Goal: Find specific page/section: Find specific page/section

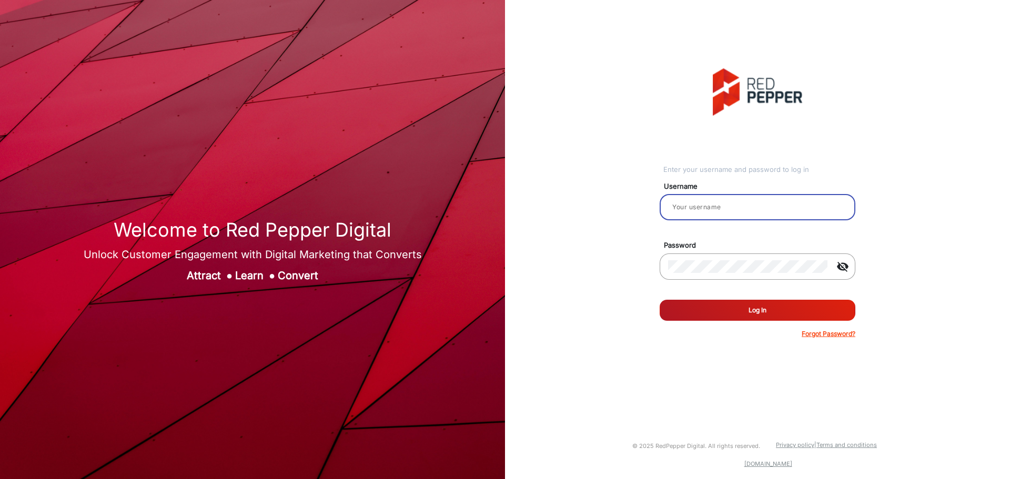
click at [745, 202] on input "email" at bounding box center [757, 207] width 179 height 13
type input "hstubbs"
click at [659, 300] on button "Log In" at bounding box center [757, 310] width 196 height 21
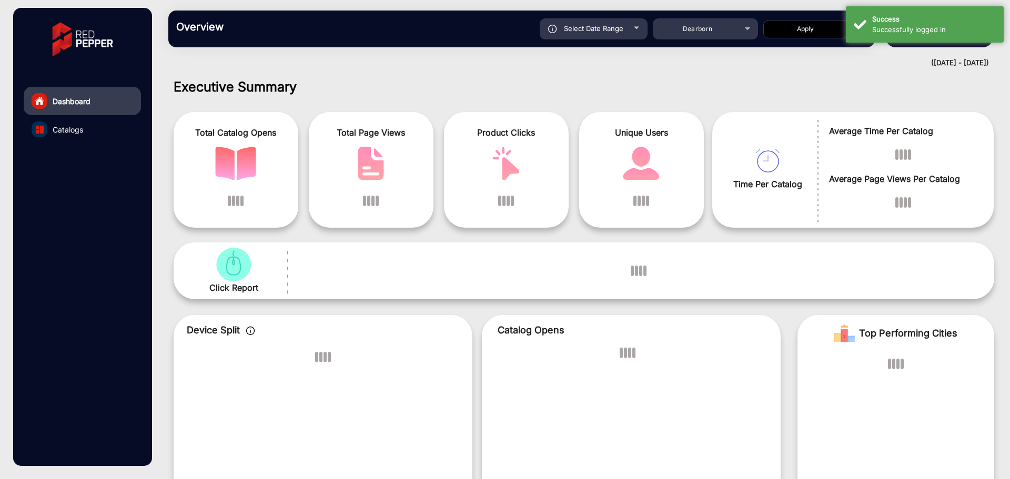
scroll to position [8, 0]
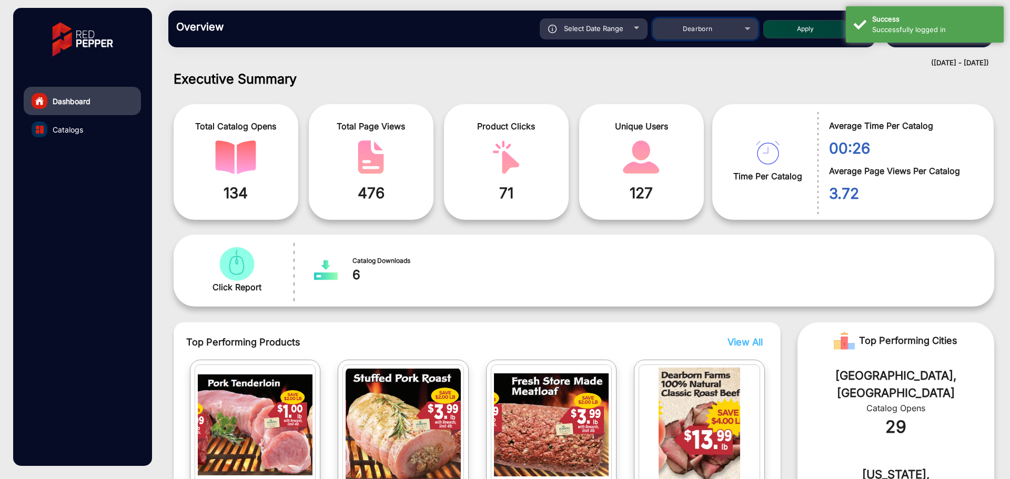
click at [725, 25] on div "Dearborn" at bounding box center [697, 29] width 84 height 13
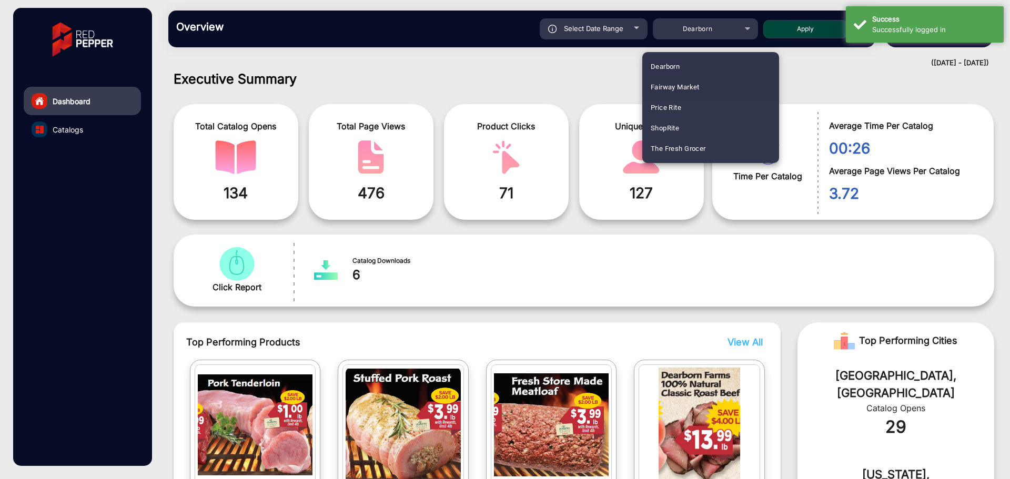
click at [686, 79] on span "Fairway Market" at bounding box center [674, 87] width 49 height 21
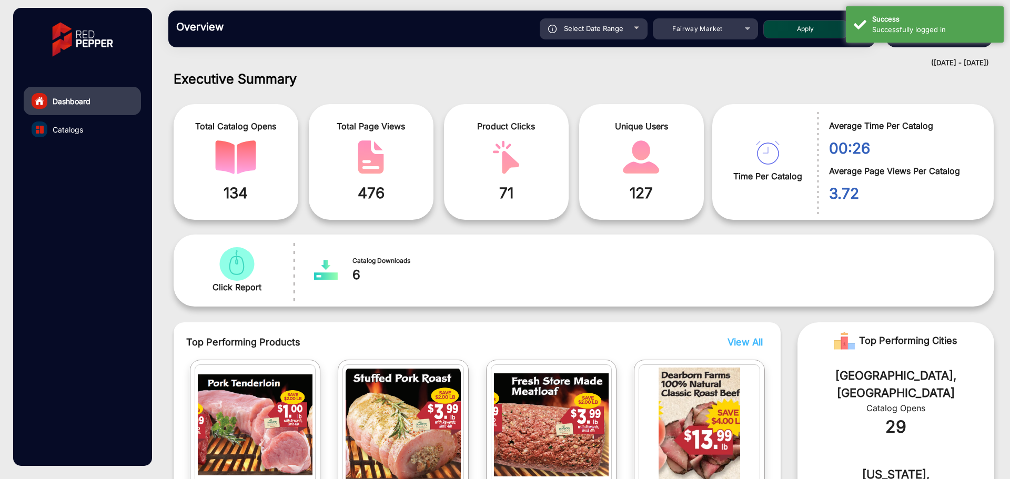
click at [804, 34] on button "Apply" at bounding box center [805, 29] width 84 height 18
type input "[DATE]"
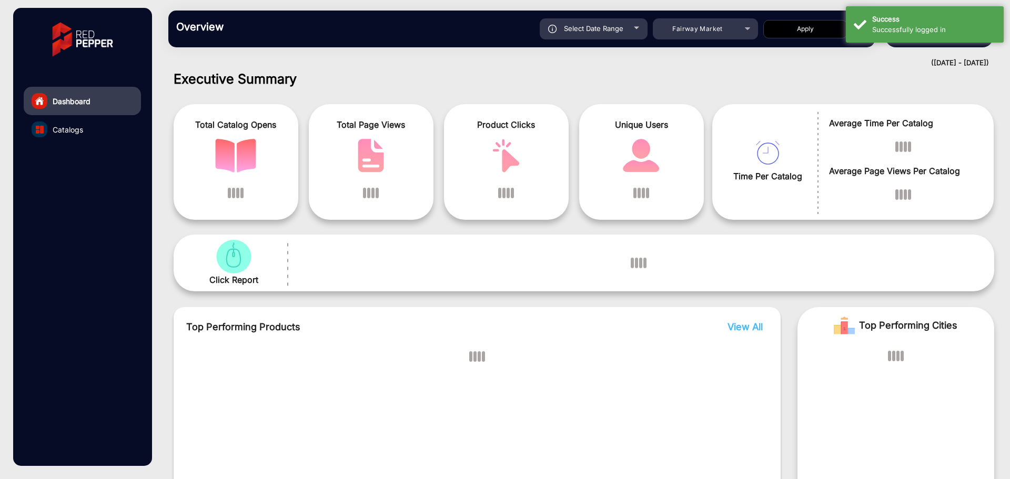
click at [812, 27] on button "Apply" at bounding box center [805, 29] width 84 height 18
type input "[DATE]"
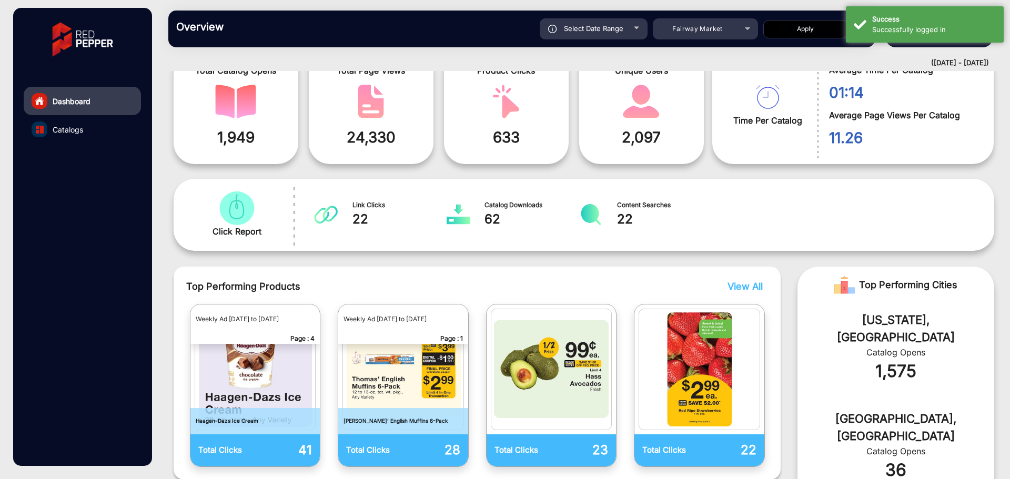
scroll to position [0, 0]
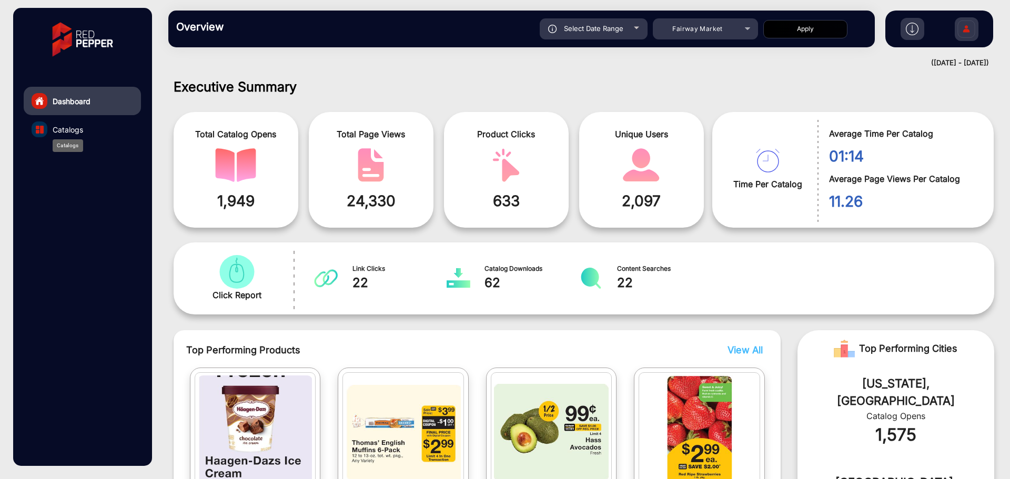
click at [67, 127] on span "Catalogs" at bounding box center [68, 129] width 30 height 11
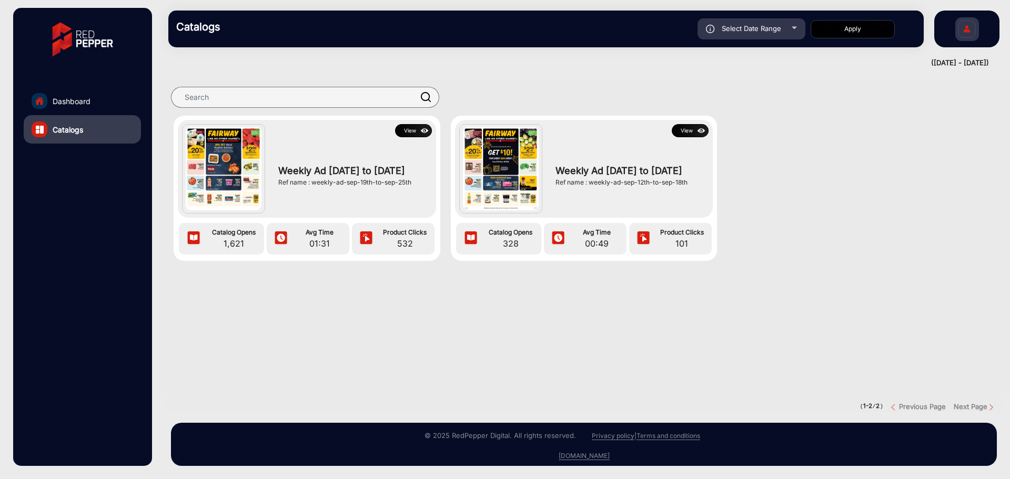
click at [772, 33] on div "Select Date Range" at bounding box center [751, 28] width 108 height 21
type input "[DATE]"
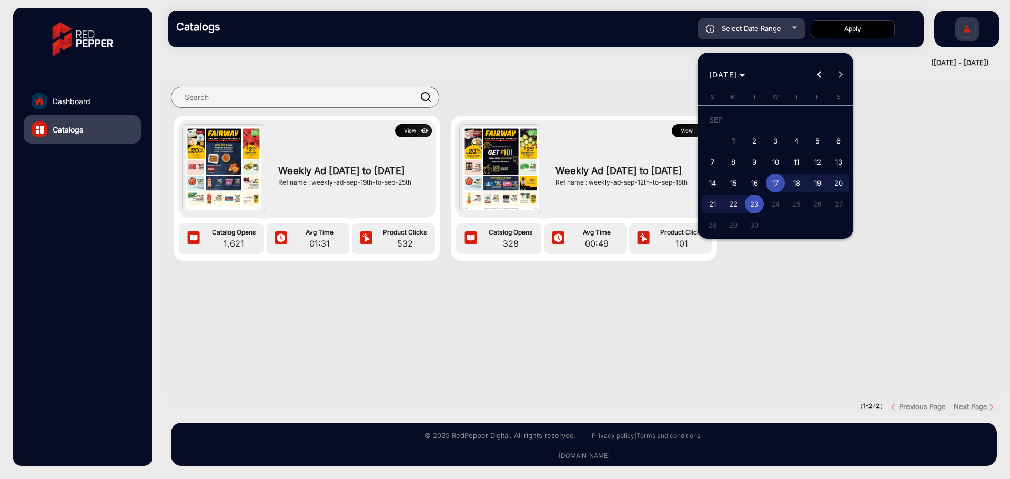
click at [823, 76] on span "Previous month" at bounding box center [818, 74] width 21 height 21
click at [812, 180] on span "20" at bounding box center [817, 183] width 19 height 19
type input "[DATE]"
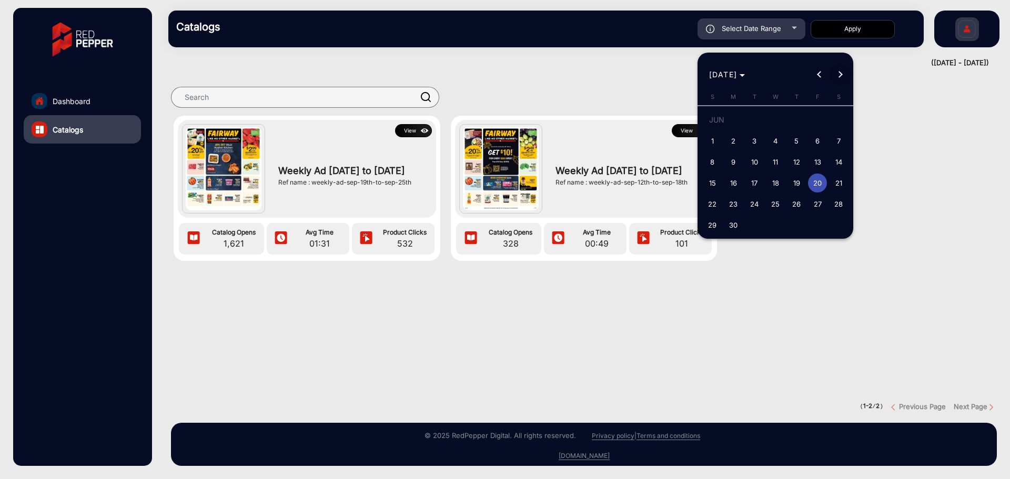
click at [836, 74] on button "Next month" at bounding box center [839, 74] width 21 height 21
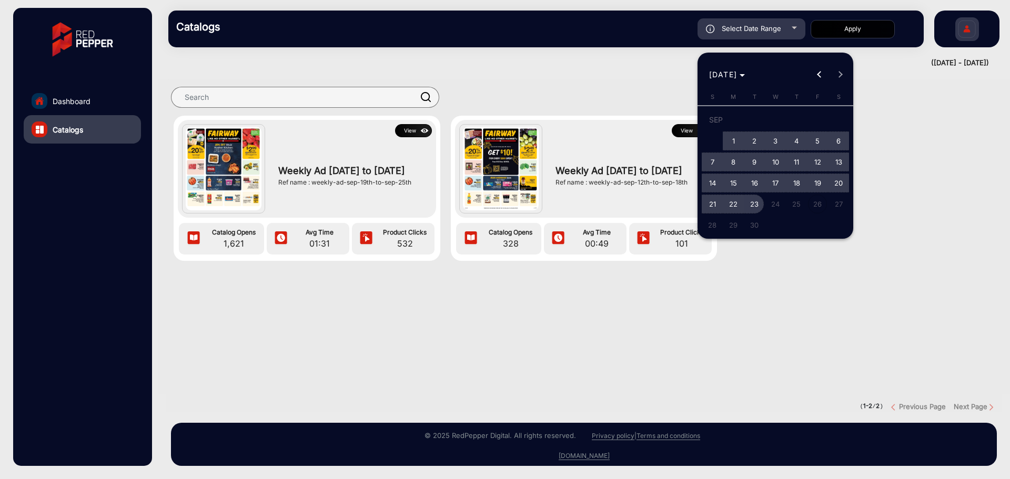
click at [757, 202] on span "23" at bounding box center [754, 204] width 19 height 19
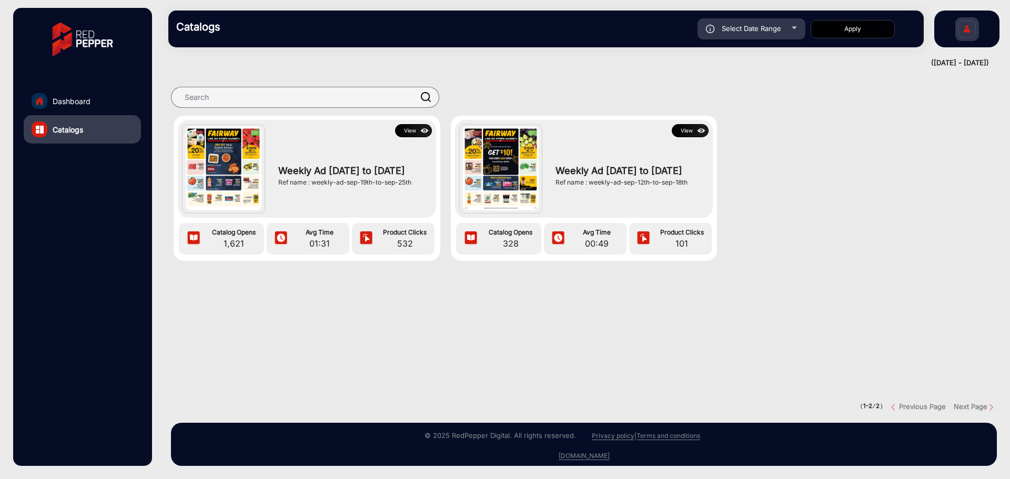
type input "[DATE]"
click at [839, 35] on button "Apply" at bounding box center [852, 29] width 84 height 18
type input "[DATE]"
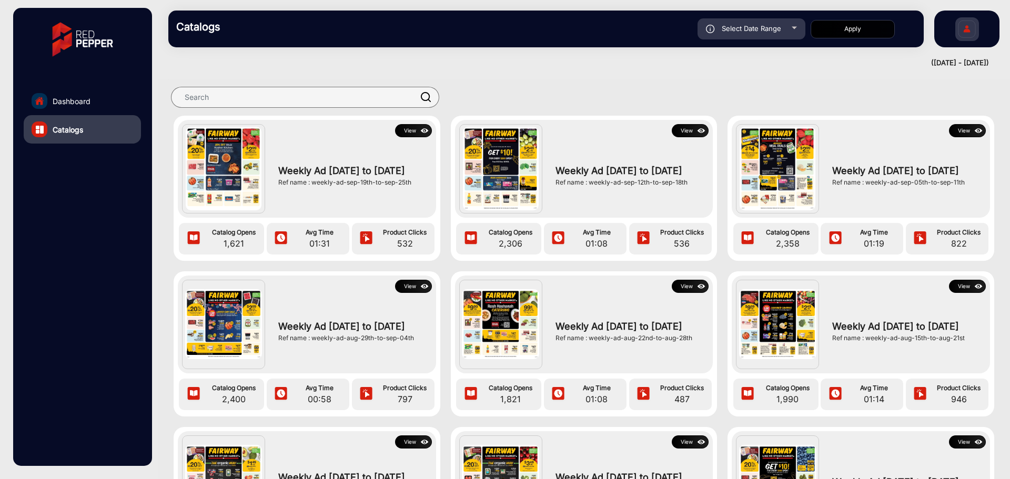
click at [617, 74] on div "View Weekly Ad [DATE] to [DATE] Ref name : weekly-ad-sep-19th-to-sep-25th Catal…" at bounding box center [584, 275] width 852 height 409
